Goal: Information Seeking & Learning: Learn about a topic

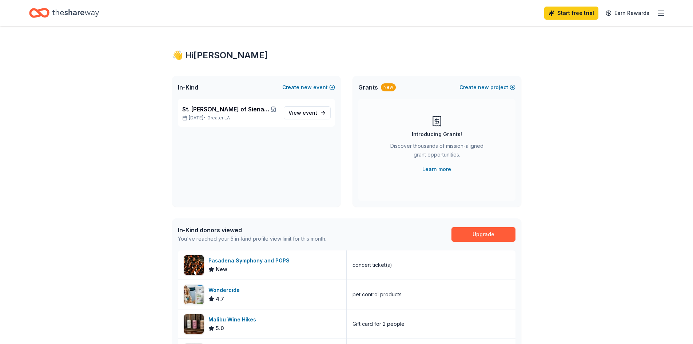
click at [658, 14] on icon "button" at bounding box center [661, 13] width 9 height 9
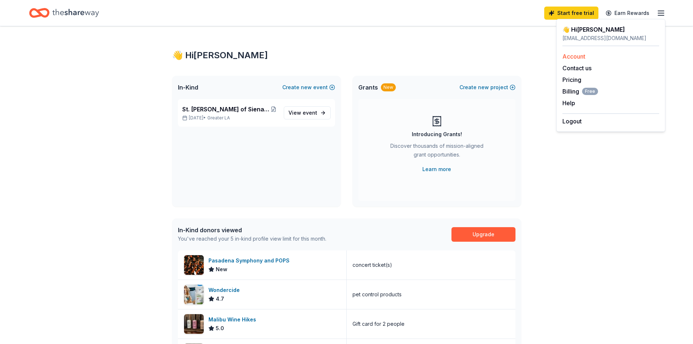
click at [573, 59] on link "Account" at bounding box center [573, 56] width 23 height 7
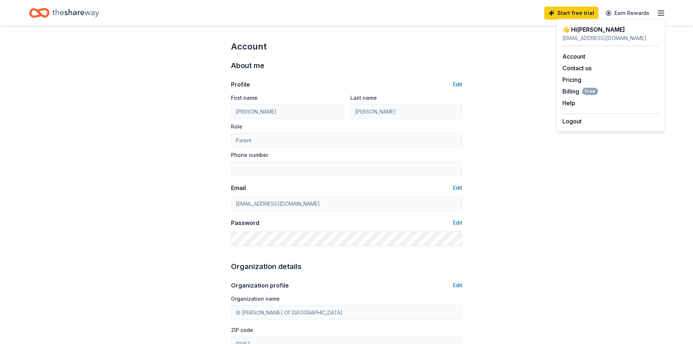
click at [658, 13] on line "button" at bounding box center [661, 13] width 6 height 0
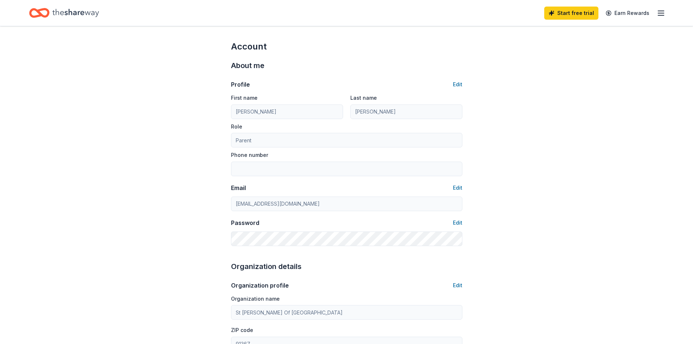
click at [73, 11] on icon "Home" at bounding box center [75, 12] width 47 height 15
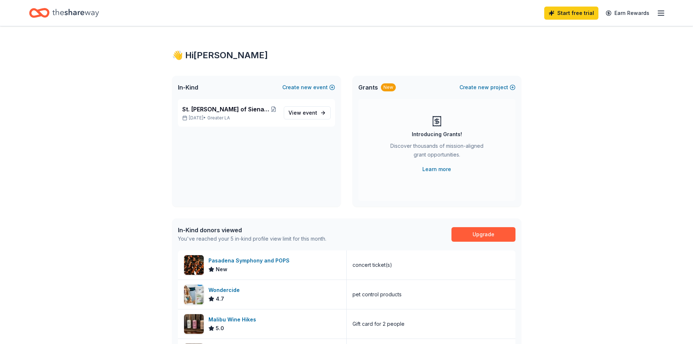
click at [638, 110] on div "👋 Hi Brianne In-Kind Create new event St. Bernardine of Siena Fall Festival Sil…" at bounding box center [346, 281] width 693 height 511
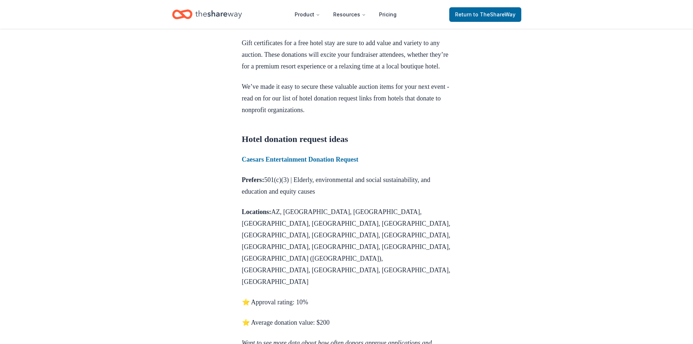
scroll to position [217, 0]
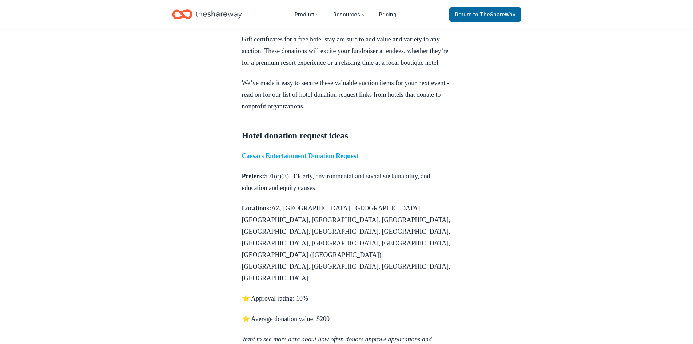
click at [330, 159] on strong "Caesars Entertainment Donation Request" at bounding box center [300, 155] width 116 height 7
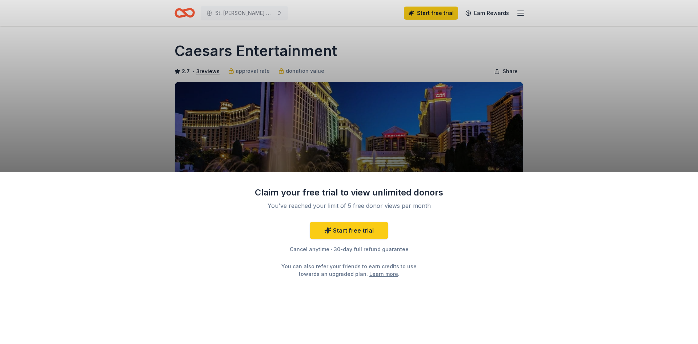
drag, startPoint x: 662, startPoint y: 135, endPoint x: 654, endPoint y: 95, distance: 40.4
click at [654, 95] on div "Claim your free trial to view unlimited donors You've reached your limit of 5 f…" at bounding box center [349, 172] width 698 height 344
drag, startPoint x: 327, startPoint y: 151, endPoint x: 310, endPoint y: 57, distance: 95.3
click at [311, 63] on div "Claim your free trial to view unlimited donors You've reached your limit of 5 f…" at bounding box center [349, 172] width 698 height 344
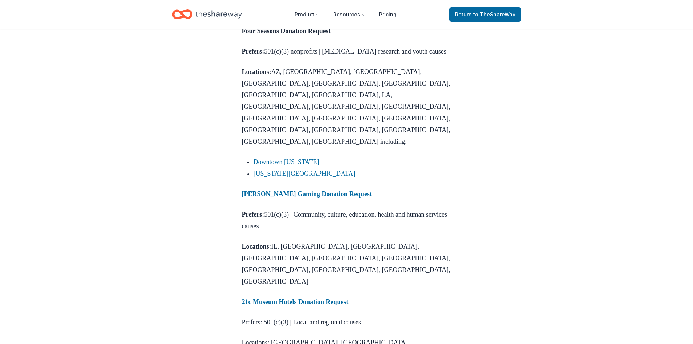
scroll to position [1094, 0]
